Goal: Task Accomplishment & Management: Use online tool/utility

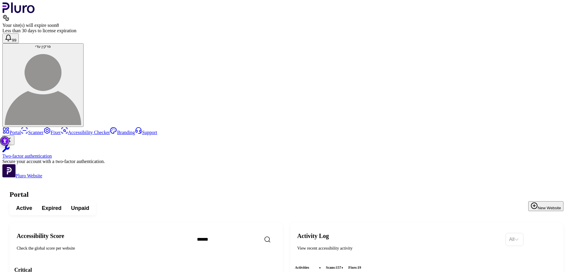
click at [556, 201] on button "New Website" at bounding box center [545, 206] width 35 height 10
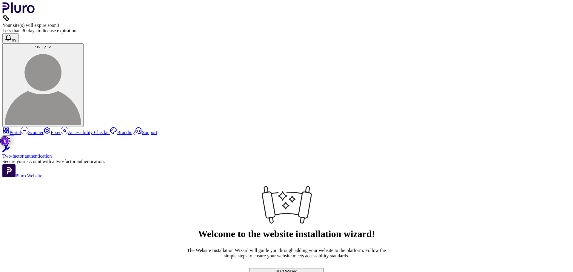
click at [324, 268] on button "Start Wizard" at bounding box center [286, 271] width 75 height 6
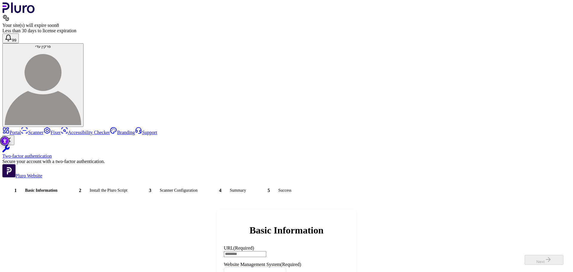
click at [266, 251] on input "URL (Required)" at bounding box center [245, 254] width 42 height 6
paste input "**********"
type input "**********"
click at [277, 267] on input "Website Management System" at bounding box center [252, 273] width 50 height 13
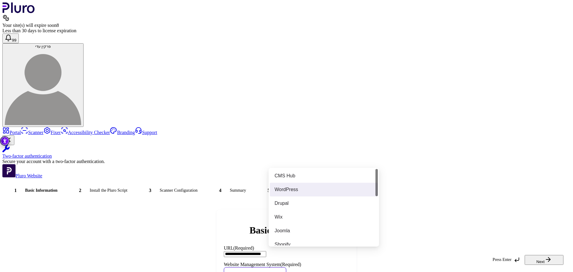
scroll to position [171, 0]
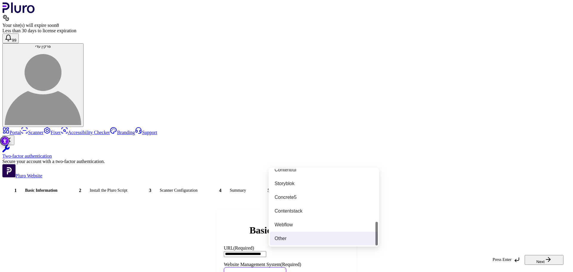
click at [303, 237] on div "Other" at bounding box center [323, 238] width 98 height 7
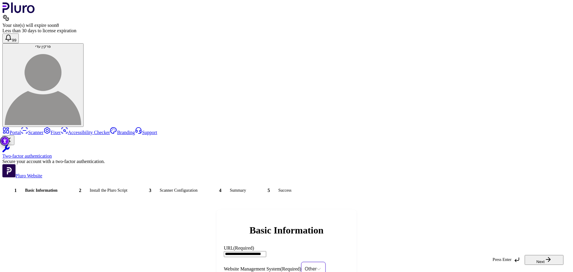
type input "*"
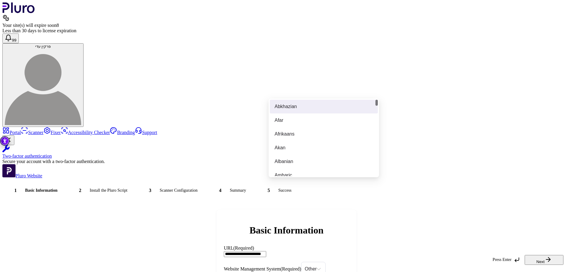
type input "**"
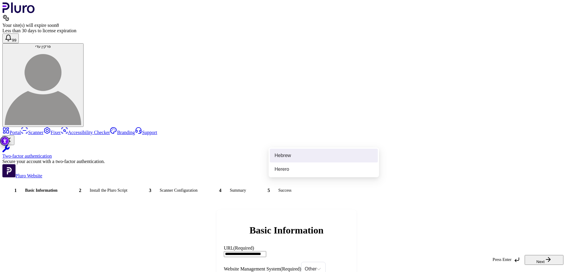
click at [309, 158] on div "Hebrew" at bounding box center [323, 155] width 98 height 7
click at [565, 254] on div "Press Enter Next" at bounding box center [286, 261] width 568 height 22
click at [559, 255] on button "Next" at bounding box center [544, 260] width 39 height 10
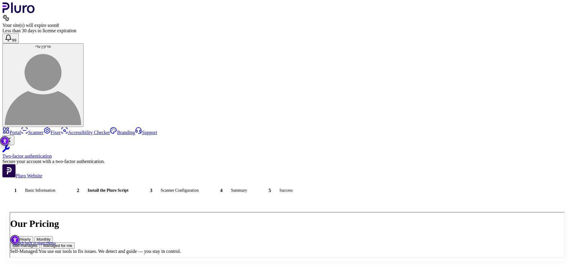
scroll to position [0, 0]
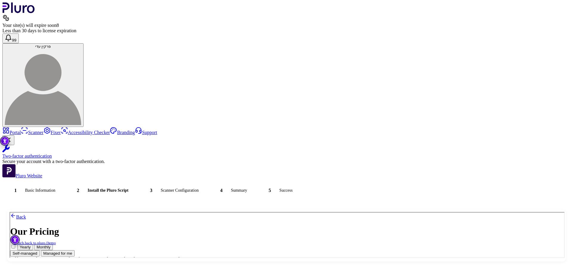
click at [74, 256] on button "Managed for me" at bounding box center [57, 252] width 34 height 6
click at [39, 256] on button "Self-managed" at bounding box center [25, 252] width 30 height 6
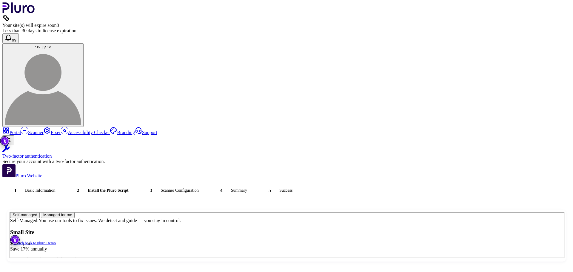
scroll to position [111, 0]
click at [27, 241] on link "Purchase" at bounding box center [18, 238] width 17 height 5
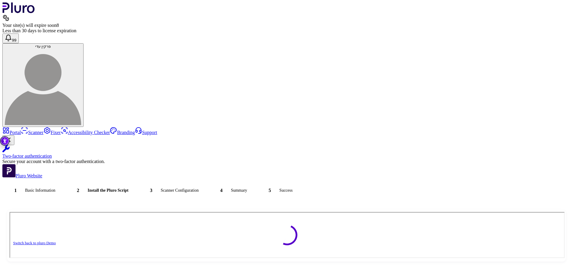
scroll to position [0, 0]
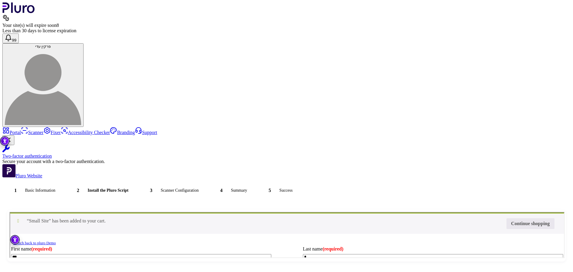
click at [10, 212] on input "Coupon:" at bounding box center [10, 212] width 0 height 0
type input "********"
click at [10, 212] on button "Apply coupon" at bounding box center [10, 212] width 0 height 0
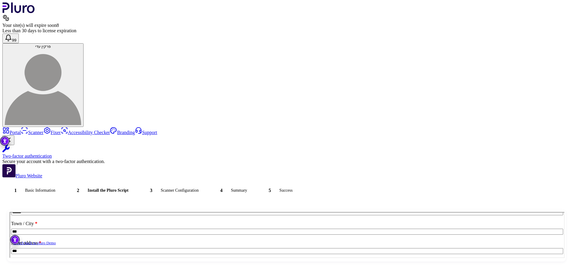
scroll to position [149, 0]
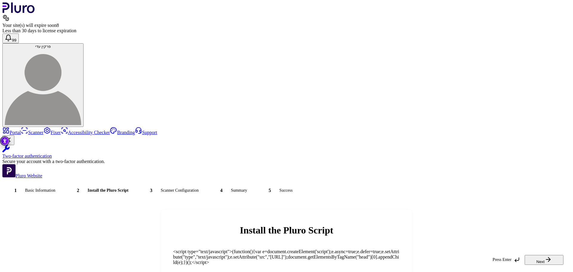
click at [533, 258] on button "Next" at bounding box center [544, 260] width 39 height 10
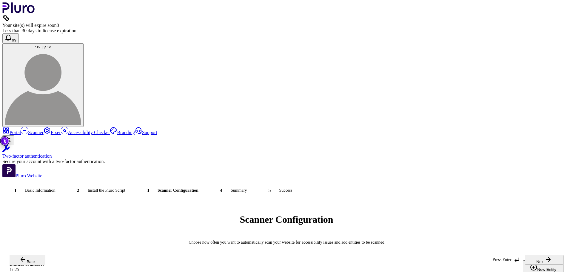
click at [548, 257] on icon "button" at bounding box center [548, 259] width 7 height 7
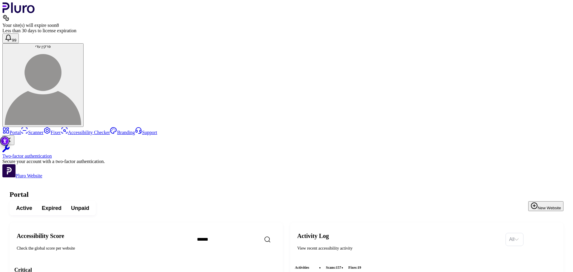
click at [271, 233] on input "Search" at bounding box center [243, 239] width 103 height 13
paste input "**********"
type input "**********"
click at [269, 236] on icon "Clear search field" at bounding box center [264, 239] width 7 height 7
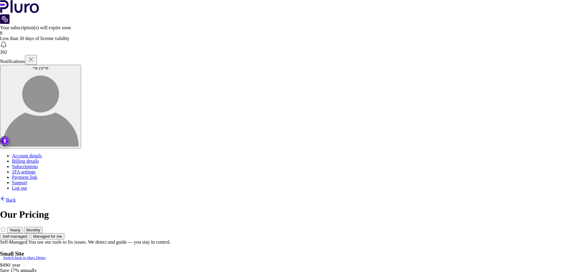
click at [64, 233] on button "Managed for me" at bounding box center [48, 236] width 34 height 6
click at [16, 197] on link "Back" at bounding box center [8, 199] width 16 height 5
